Goal: Transaction & Acquisition: Purchase product/service

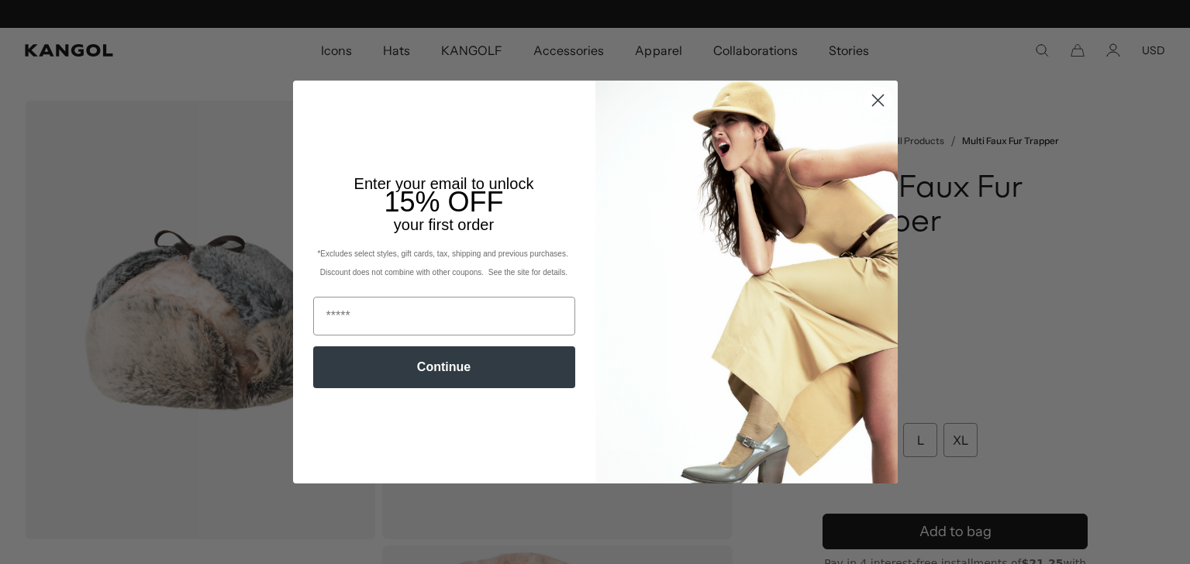
scroll to position [0, 319]
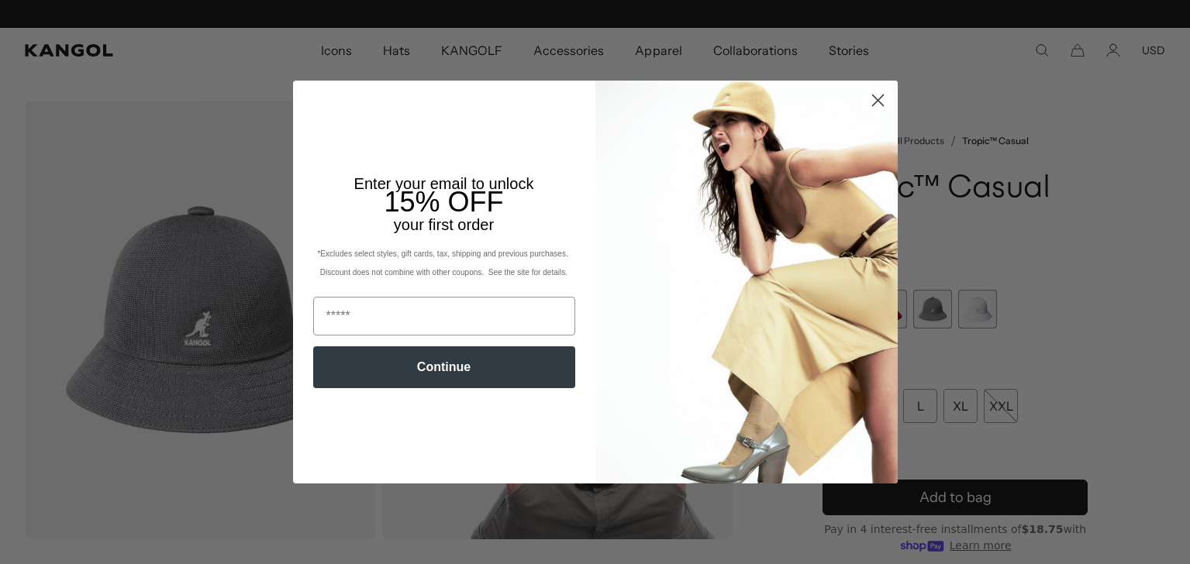
scroll to position [0, 319]
